Goal: Navigation & Orientation: Find specific page/section

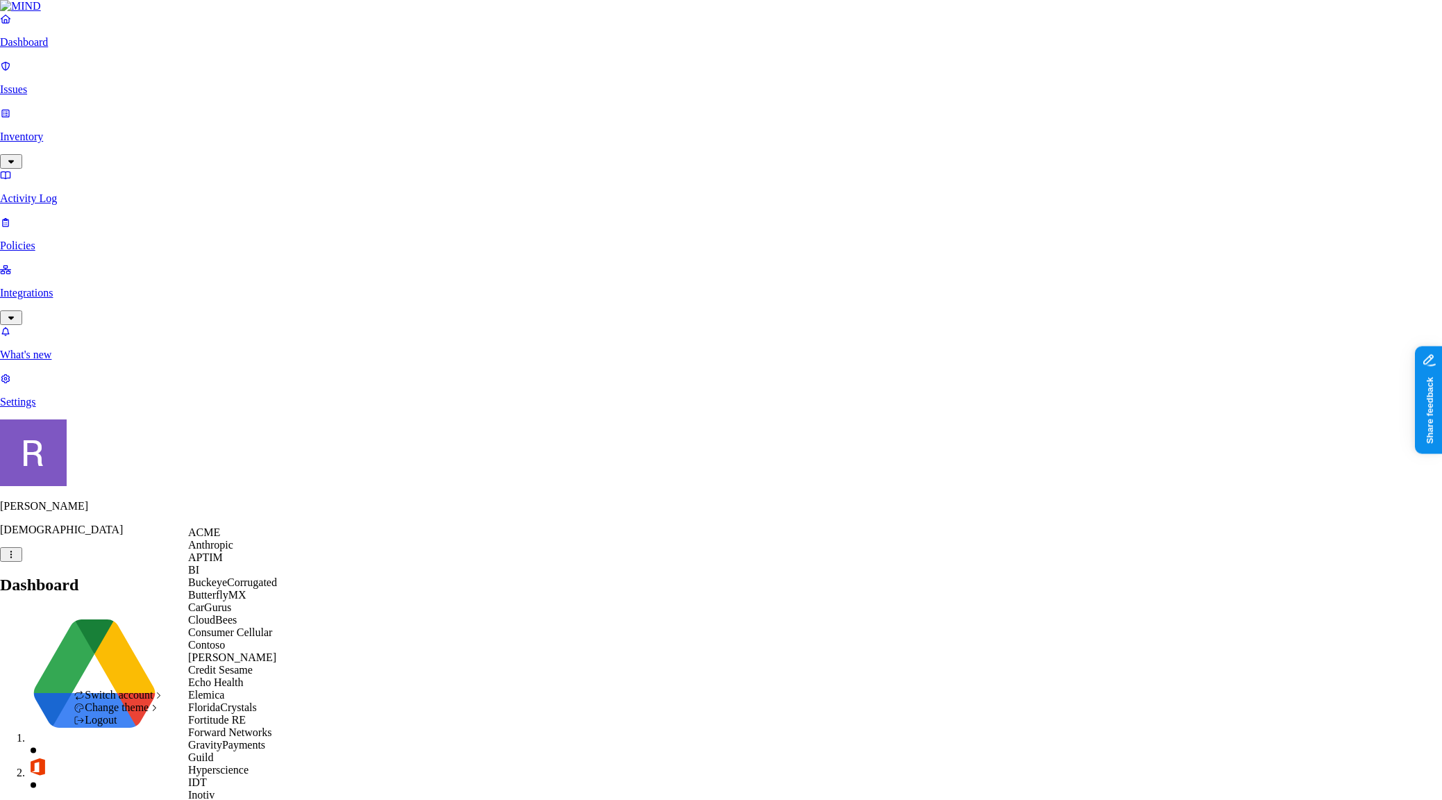
scroll to position [964, 0]
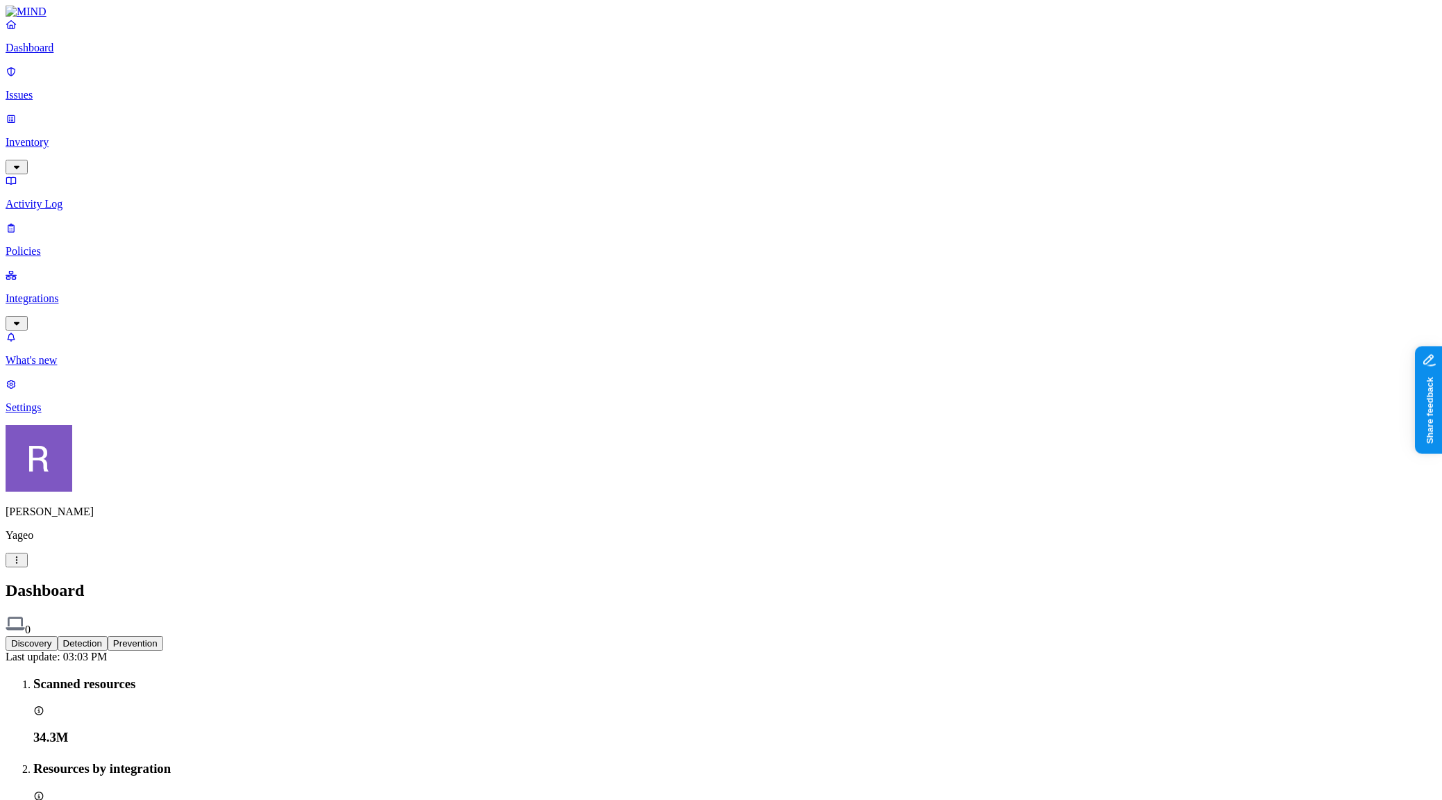
click at [58, 292] on p "Integrations" at bounding box center [721, 298] width 1431 height 12
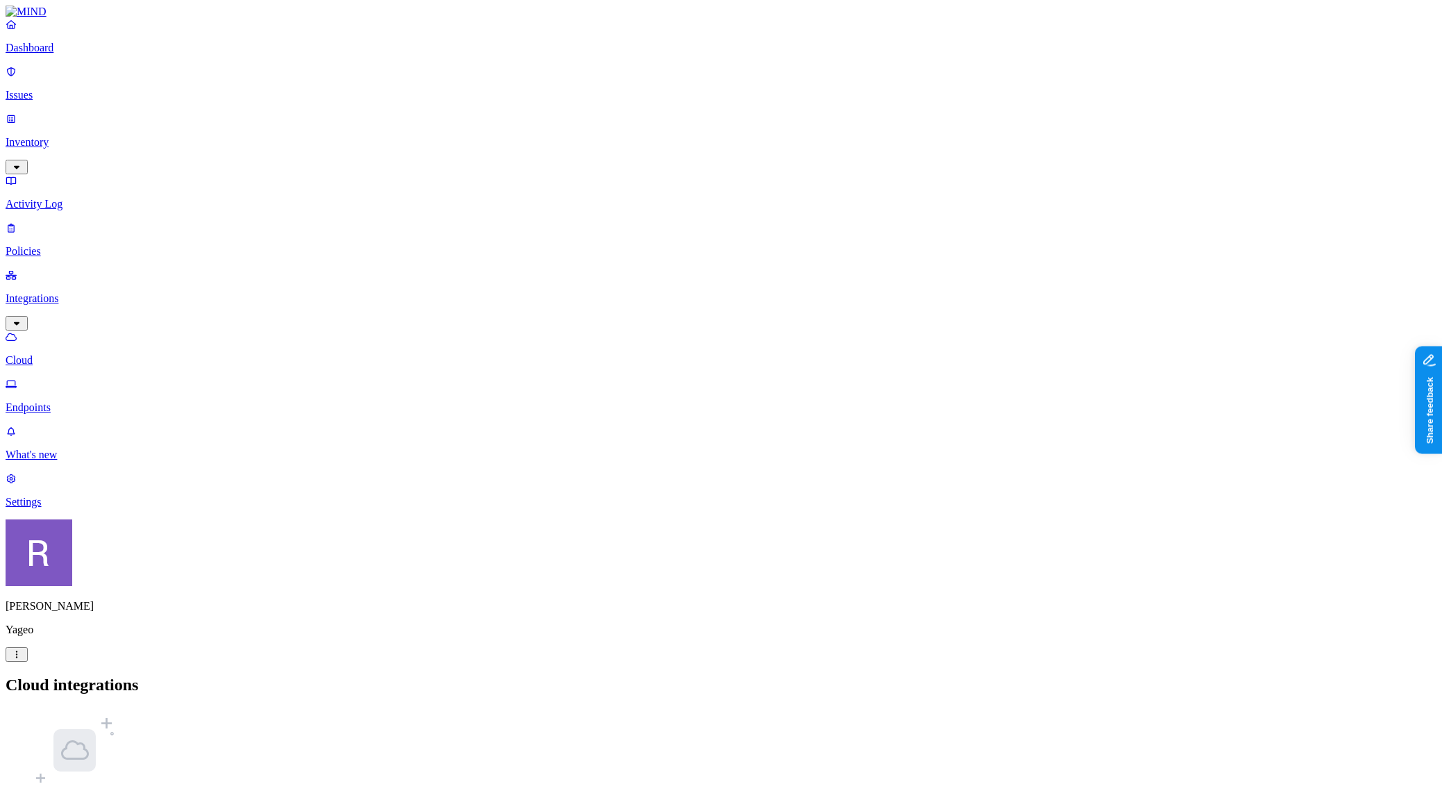
click at [67, 401] on p "Endpoints" at bounding box center [721, 407] width 1431 height 12
